Goal: Task Accomplishment & Management: Use online tool/utility

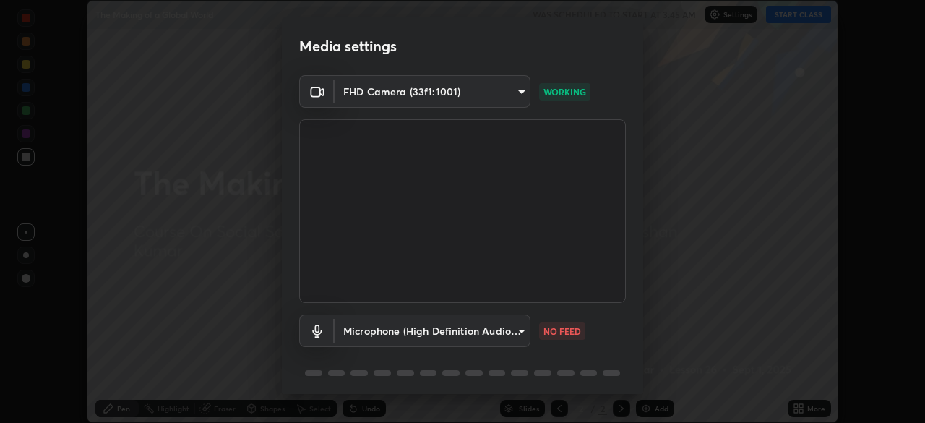
scroll to position [51, 0]
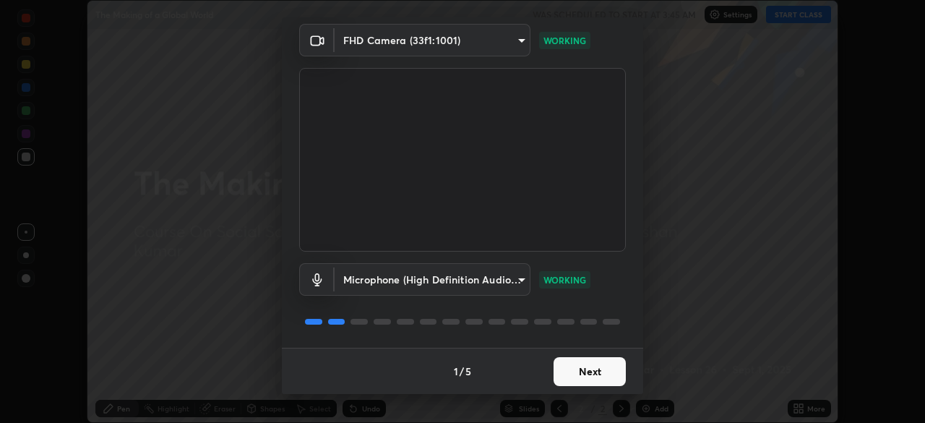
click at [590, 366] on button "Next" at bounding box center [589, 371] width 72 height 29
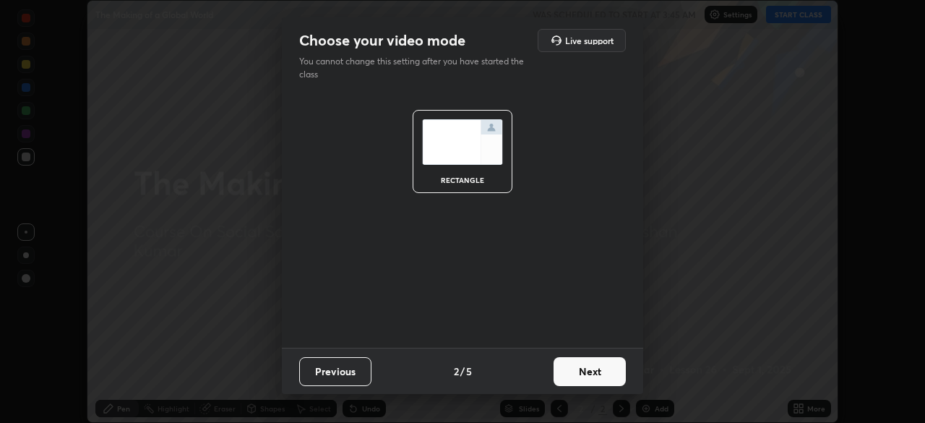
click at [590, 371] on button "Next" at bounding box center [589, 371] width 72 height 29
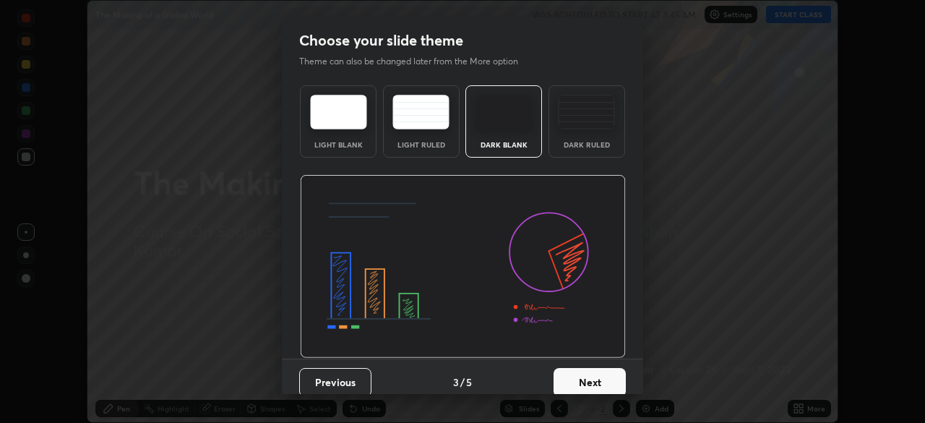
click at [596, 377] on button "Next" at bounding box center [589, 382] width 72 height 29
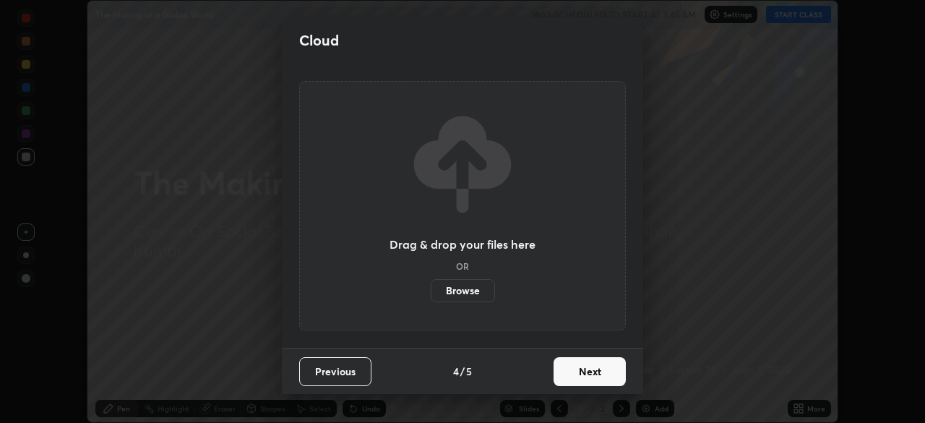
click at [594, 370] on button "Next" at bounding box center [589, 371] width 72 height 29
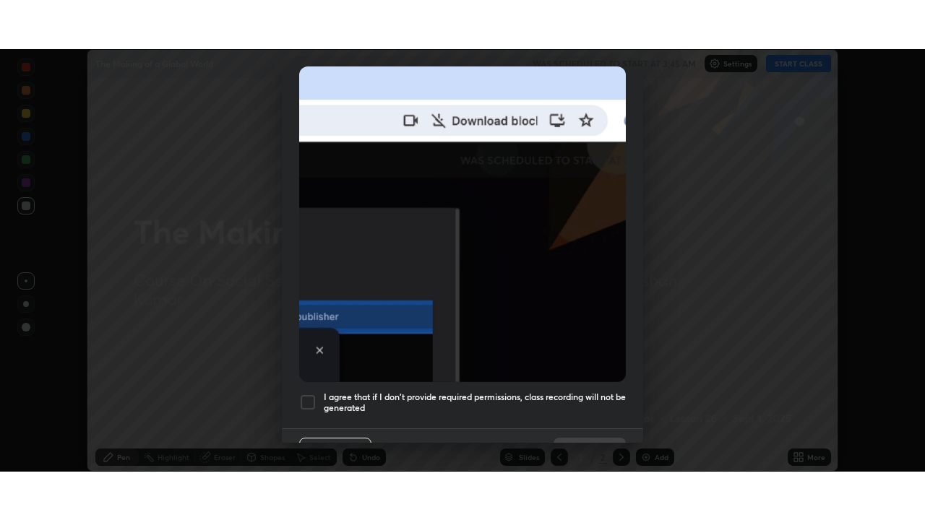
scroll to position [346, 0]
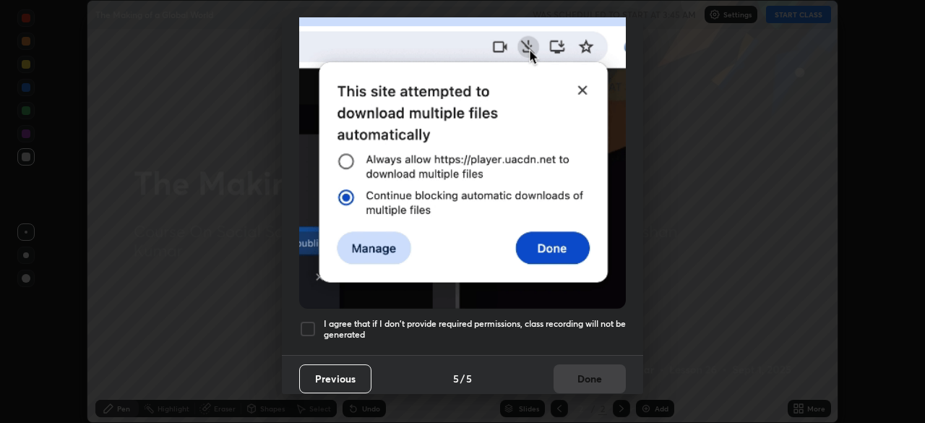
click at [309, 320] on div at bounding box center [307, 328] width 17 height 17
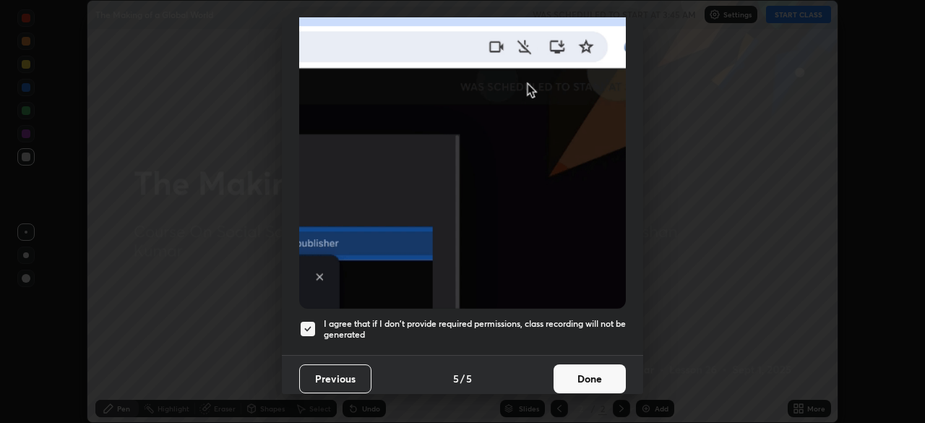
click at [579, 373] on button "Done" at bounding box center [589, 378] width 72 height 29
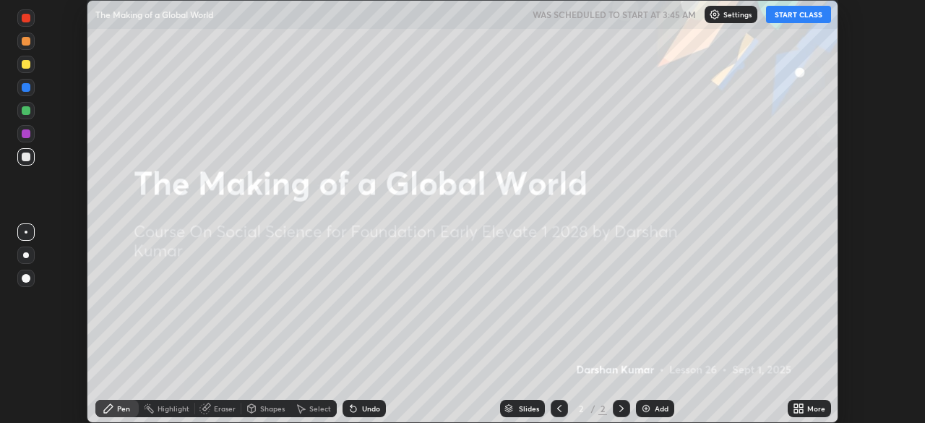
click at [802, 16] on button "START CLASS" at bounding box center [798, 14] width 65 height 17
click at [659, 402] on div "Add" at bounding box center [655, 408] width 38 height 17
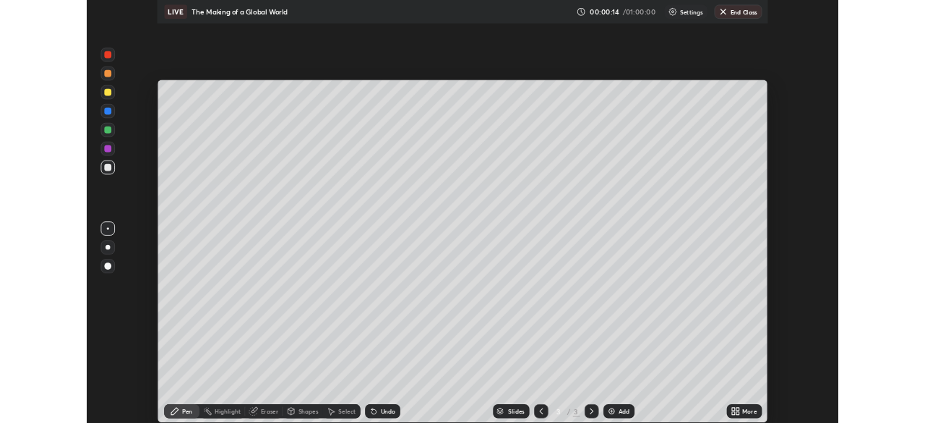
scroll to position [520, 925]
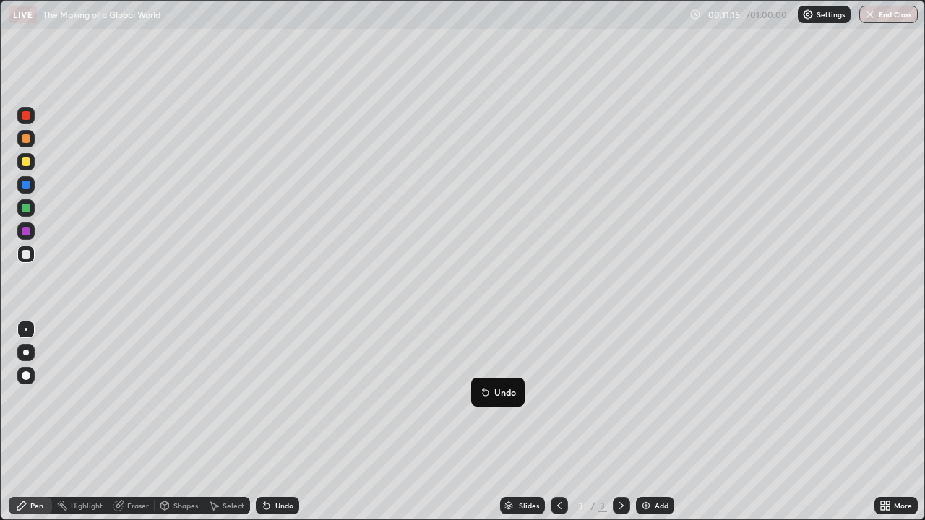
click at [483, 398] on button "Undo" at bounding box center [498, 392] width 42 height 17
click at [892, 422] on div "More" at bounding box center [895, 505] width 43 height 17
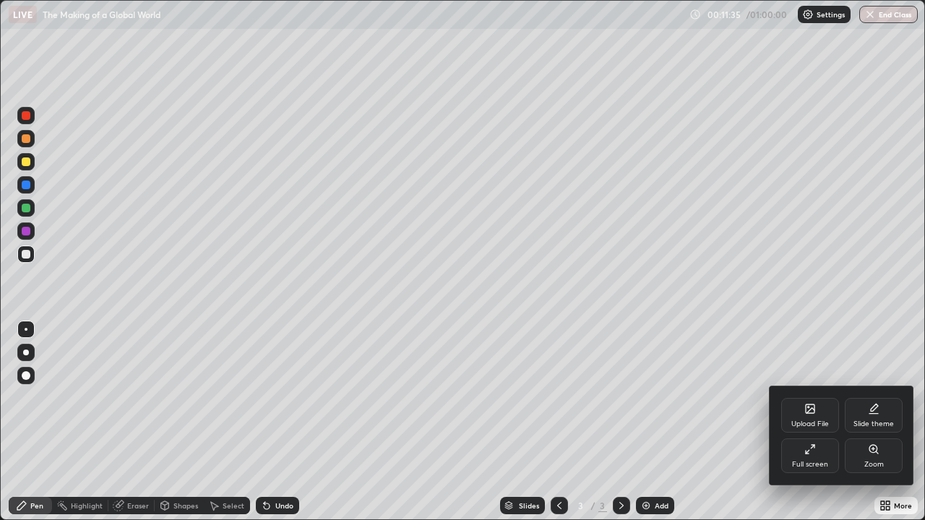
click at [831, 422] on div "Full screen" at bounding box center [810, 456] width 58 height 35
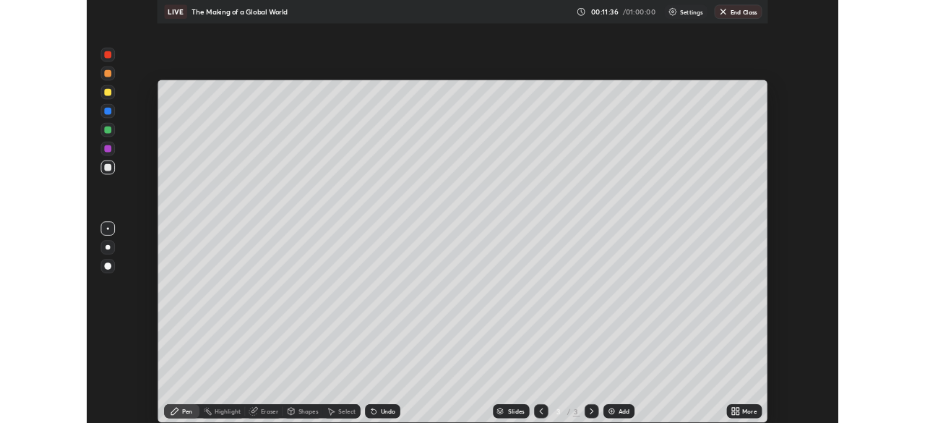
scroll to position [71828, 71326]
